Goal: Task Accomplishment & Management: Manage account settings

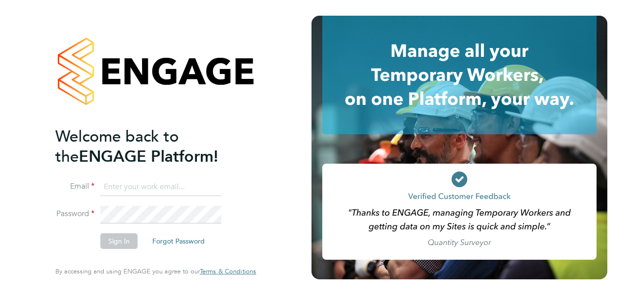
type input "[PERSON_NAME][EMAIL_ADDRESS][PERSON_NAME][DOMAIN_NAME]"
click at [53, 230] on div "Welcome back to the ENGAGE Platform! Email [PERSON_NAME][EMAIL_ADDRESS][PERSON_…" at bounding box center [156, 147] width 240 height 295
click at [114, 244] on button "Sign In" at bounding box center [118, 241] width 37 height 16
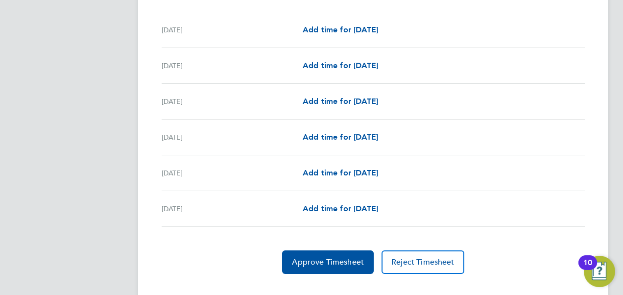
scroll to position [1130, 0]
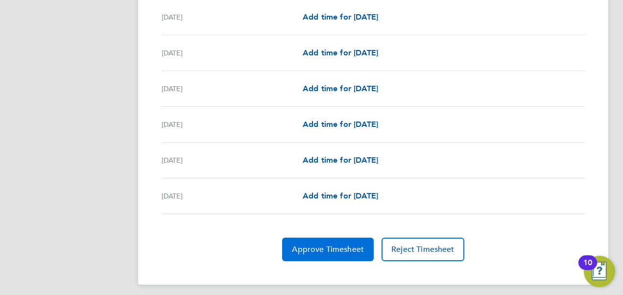
click at [340, 247] on span "Approve Timesheet" at bounding box center [328, 249] width 72 height 10
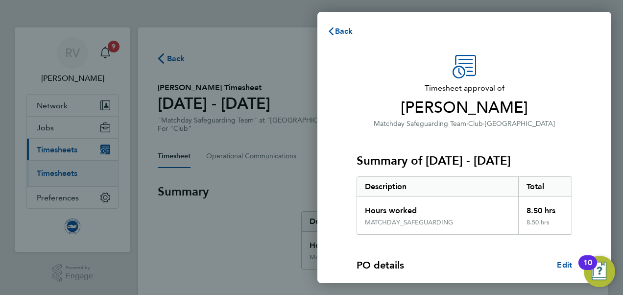
scroll to position [173, 0]
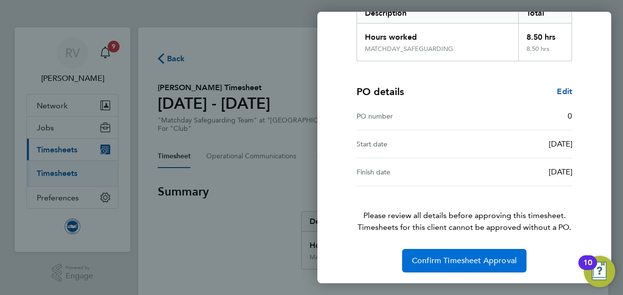
click at [427, 256] on span "Confirm Timesheet Approval" at bounding box center [464, 261] width 105 height 10
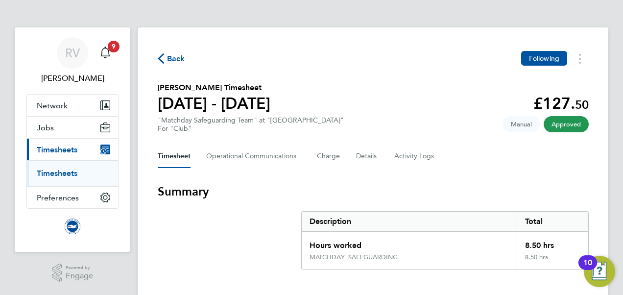
click at [72, 152] on span "Timesheets" at bounding box center [57, 149] width 41 height 9
click at [113, 49] on span "9" at bounding box center [114, 47] width 12 height 12
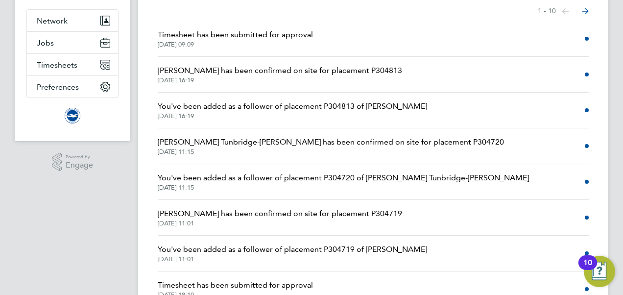
scroll to position [147, 0]
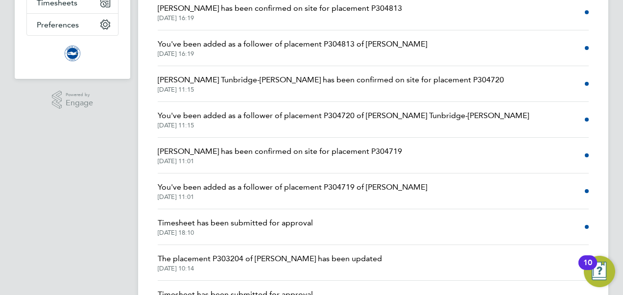
click at [309, 223] on span "Timesheet has been submitted for approval" at bounding box center [235, 223] width 155 height 12
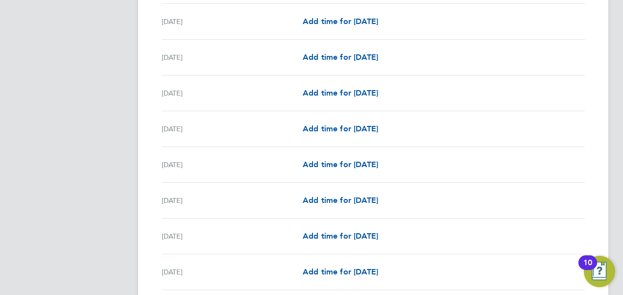
scroll to position [1201, 0]
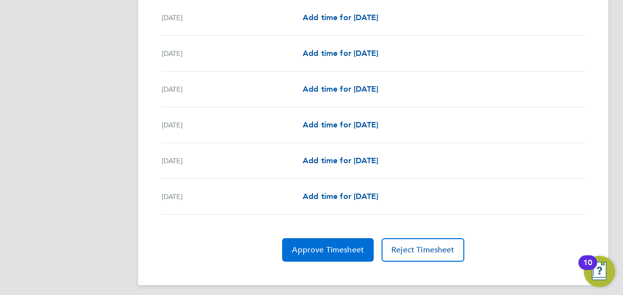
click at [338, 238] on button "Approve Timesheet" at bounding box center [328, 249] width 92 height 23
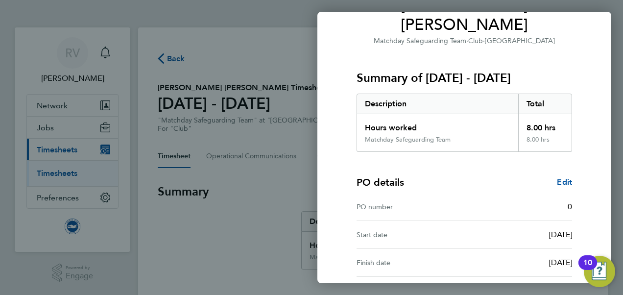
scroll to position [173, 0]
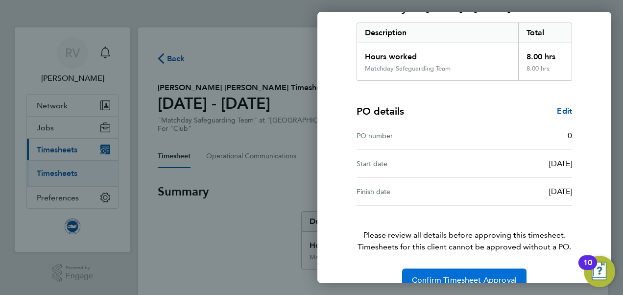
click at [417, 275] on span "Confirm Timesheet Approval" at bounding box center [464, 280] width 105 height 10
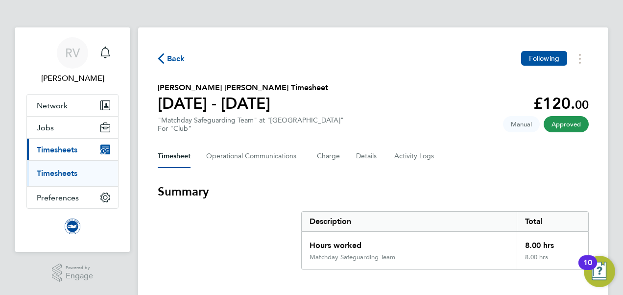
click at [66, 151] on span "Timesheets" at bounding box center [57, 149] width 41 height 9
click at [162, 58] on icon "button" at bounding box center [161, 58] width 6 height 10
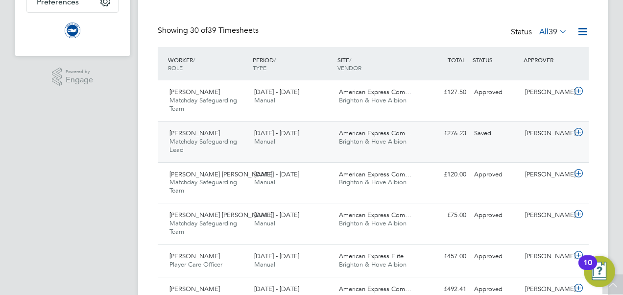
click at [498, 139] on div "Saved" at bounding box center [495, 133] width 51 height 16
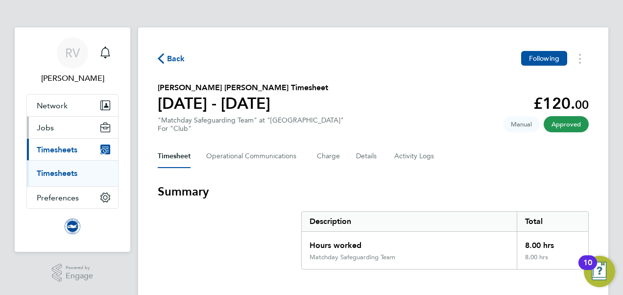
click at [62, 131] on button "Jobs" at bounding box center [72, 128] width 91 height 22
drag, startPoint x: 73, startPoint y: 150, endPoint x: 220, endPoint y: 160, distance: 147.2
click at [73, 150] on span "Timesheets" at bounding box center [57, 149] width 41 height 9
